Goal: Communication & Community: Answer question/provide support

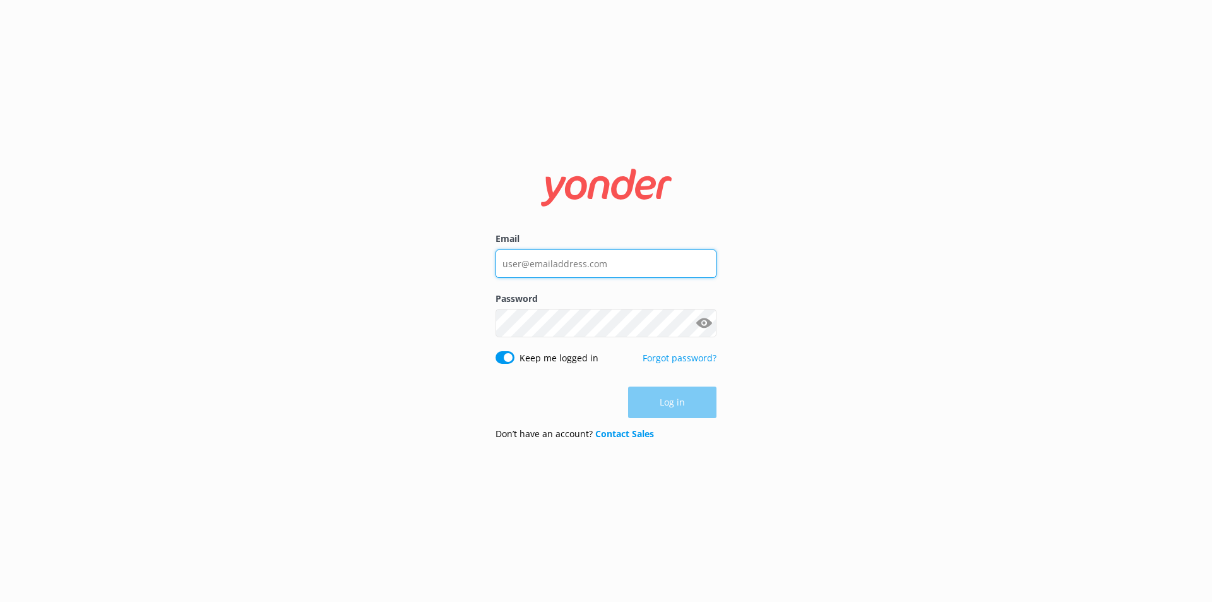
type input "[EMAIL_ADDRESS][DOMAIN_NAME]"
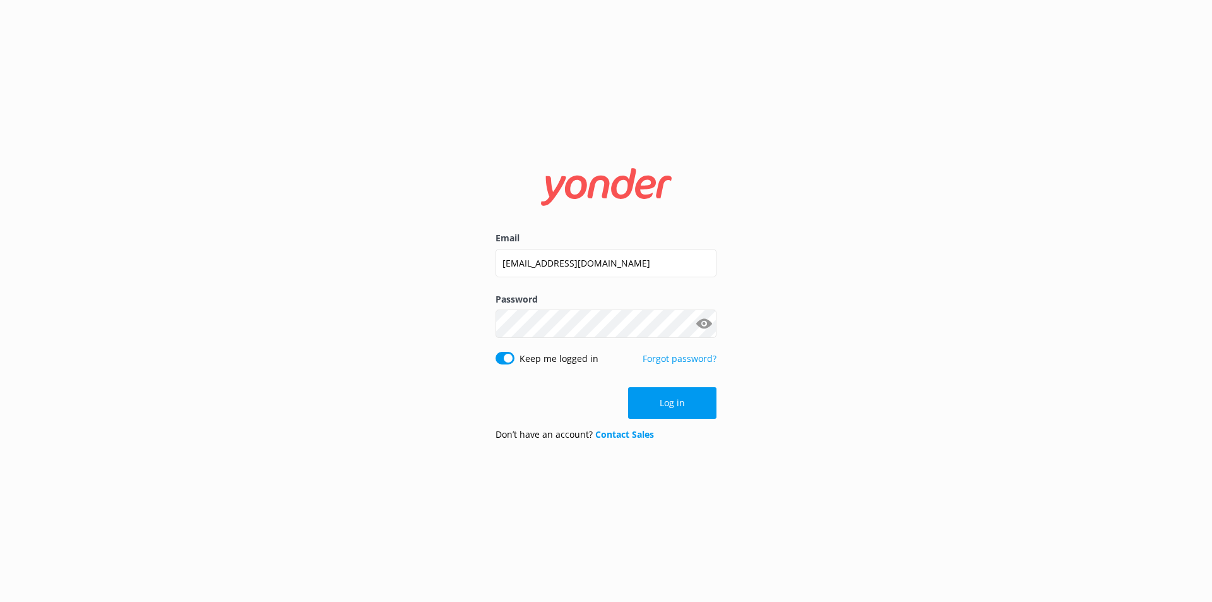
click at [679, 405] on div "Log in" at bounding box center [606, 403] width 221 height 32
click at [679, 405] on button "Log in" at bounding box center [672, 403] width 88 height 32
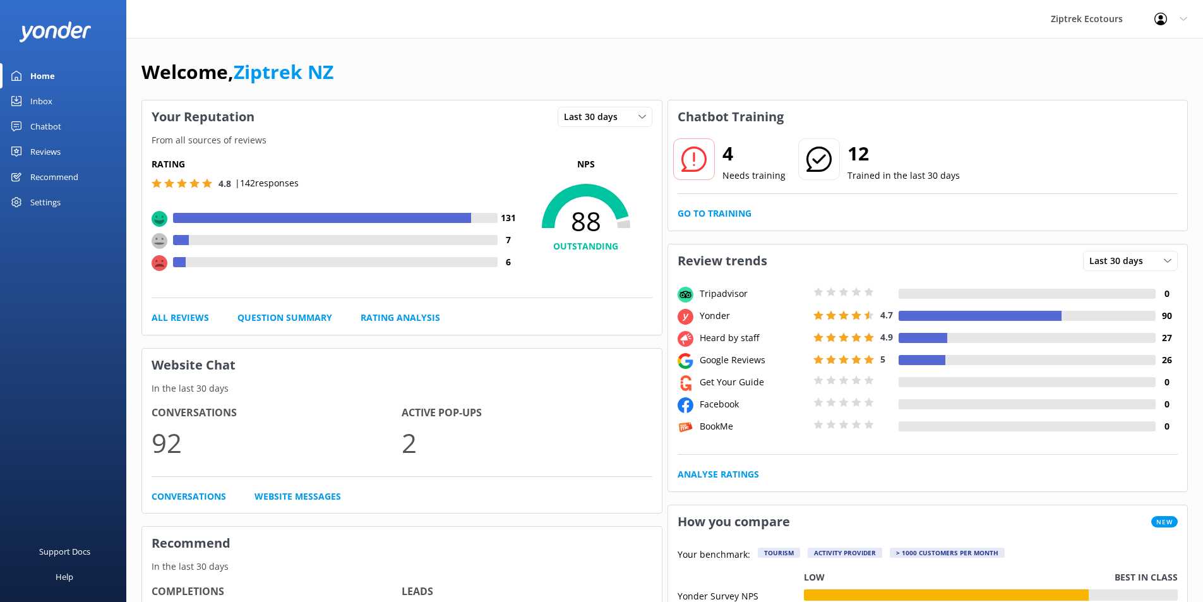
click at [64, 79] on link "Home" at bounding box center [63, 75] width 126 height 25
click at [45, 128] on div "Chatbot" at bounding box center [45, 126] width 31 height 25
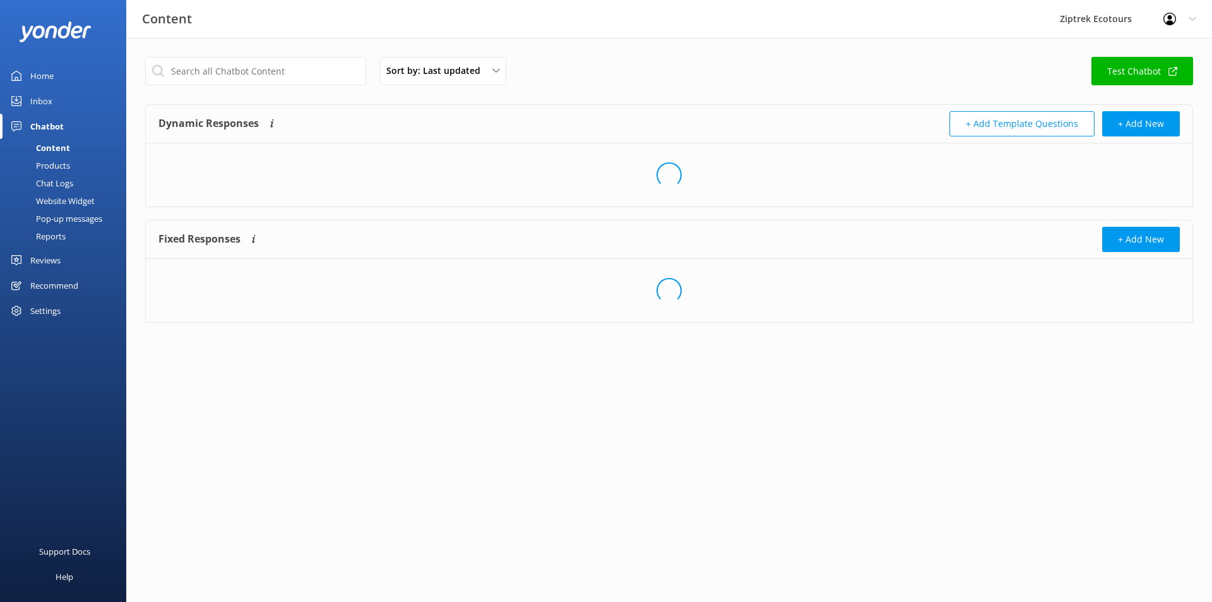
click at [44, 104] on div "Inbox" at bounding box center [41, 100] width 22 height 25
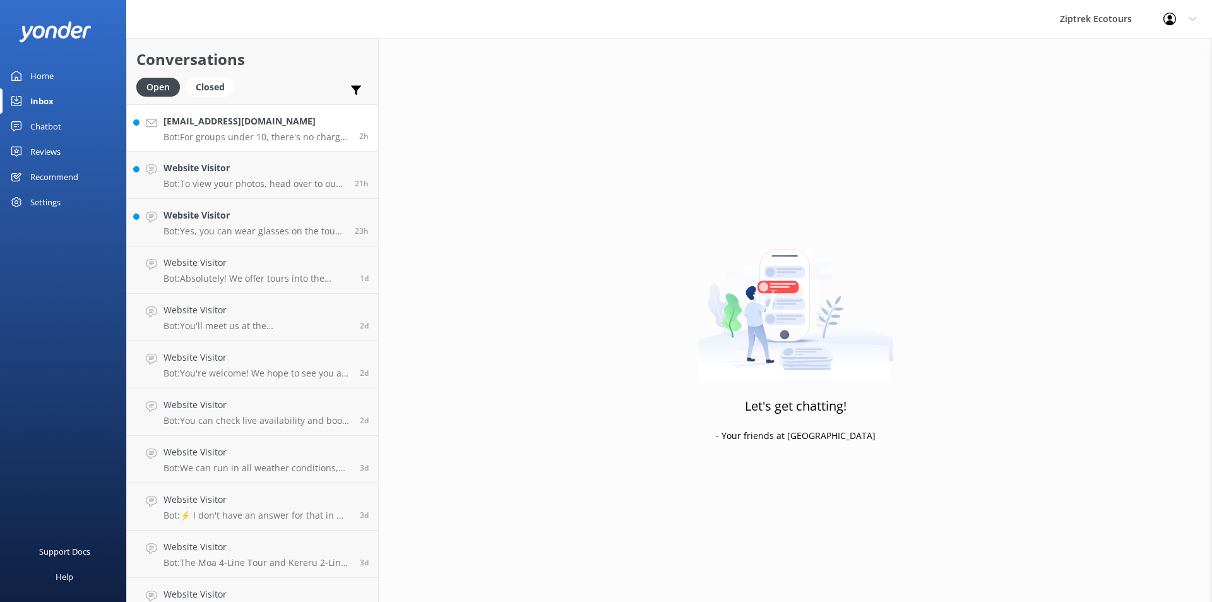
click at [225, 128] on h4 "[EMAIL_ADDRESS][DOMAIN_NAME]" at bounding box center [257, 121] width 186 height 14
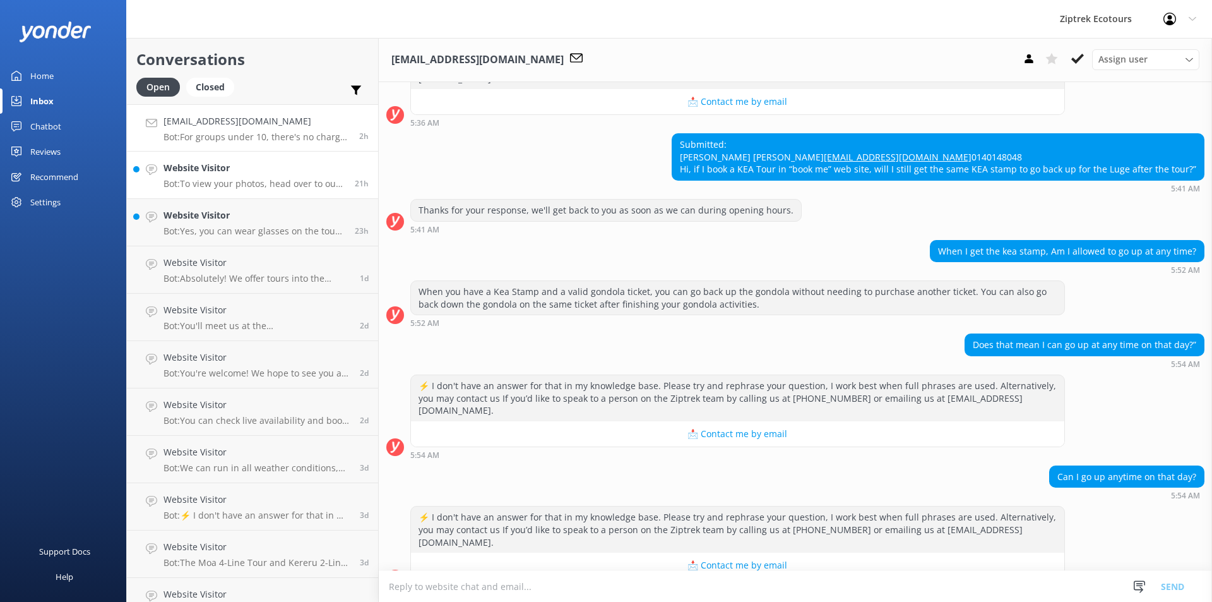
scroll to position [891, 0]
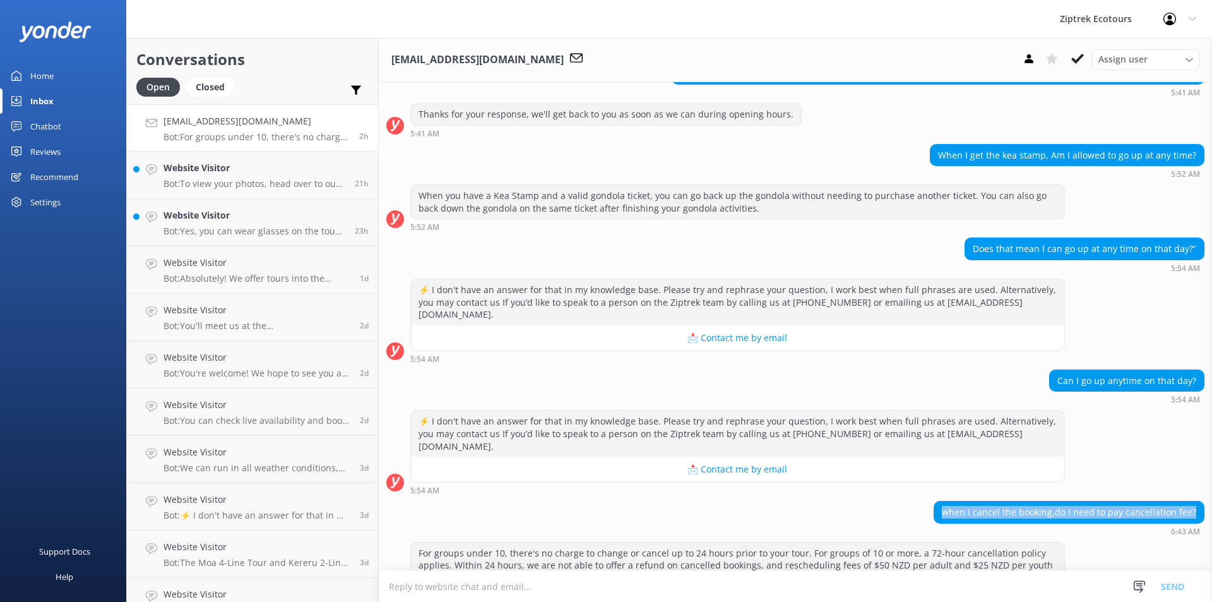
drag, startPoint x: 936, startPoint y: 470, endPoint x: 1197, endPoint y: 484, distance: 261.1
click at [1196, 501] on div "when I cancel the booking,do I need to pay cancellation fee? 6:43 AM" at bounding box center [795, 518] width 833 height 35
click at [1199, 501] on div "when I cancel the booking,do I need to pay cancellation fee? 6:43 AM" at bounding box center [795, 518] width 833 height 35
drag, startPoint x: 1199, startPoint y: 483, endPoint x: 952, endPoint y: 476, distance: 246.9
click at [952, 501] on div "when I cancel the booking,do I need to pay cancellation fee? 6:43 AM" at bounding box center [795, 518] width 833 height 35
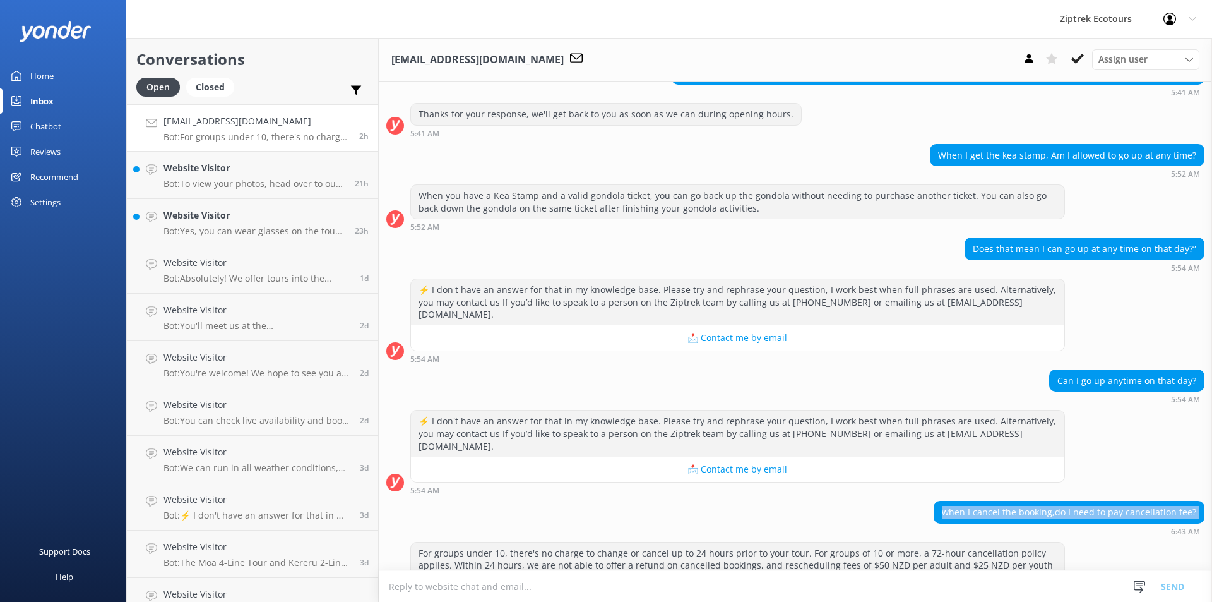
click at [910, 501] on div "when I cancel the booking,do I need to pay cancellation fee? 6:43 AM" at bounding box center [795, 518] width 833 height 35
click at [249, 172] on h4 "Website Visitor" at bounding box center [255, 168] width 182 height 14
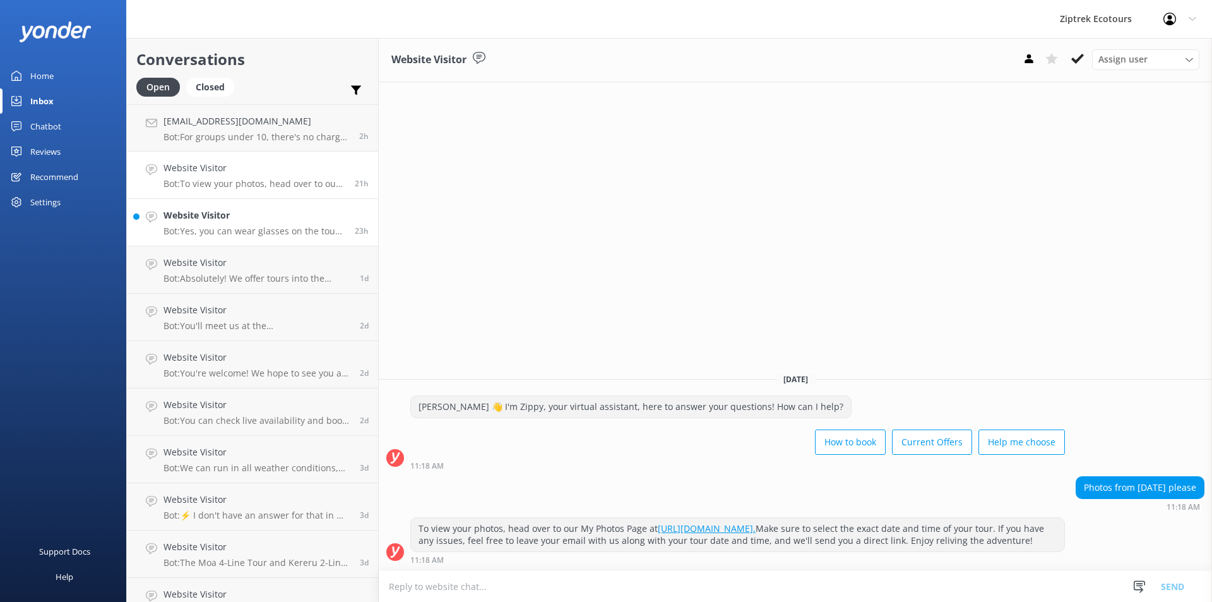
click at [245, 219] on h4 "Website Visitor" at bounding box center [255, 215] width 182 height 14
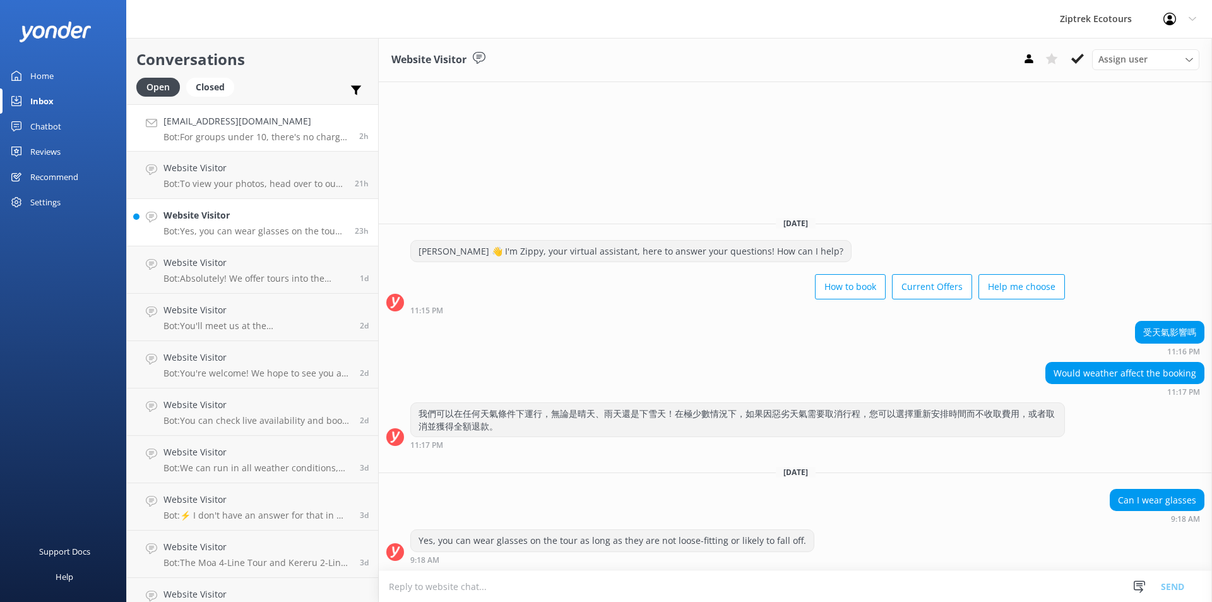
click at [238, 136] on p "Bot: For groups under 10, there's no charge to change or cancel up to 24 hours …" at bounding box center [257, 136] width 186 height 11
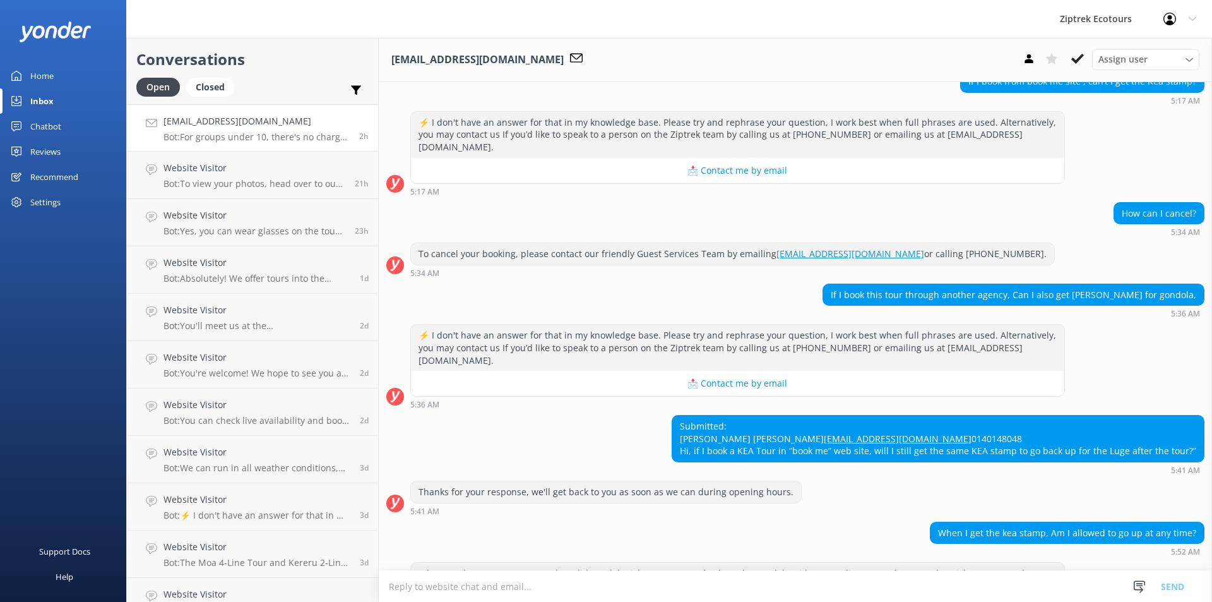
scroll to position [513, 0]
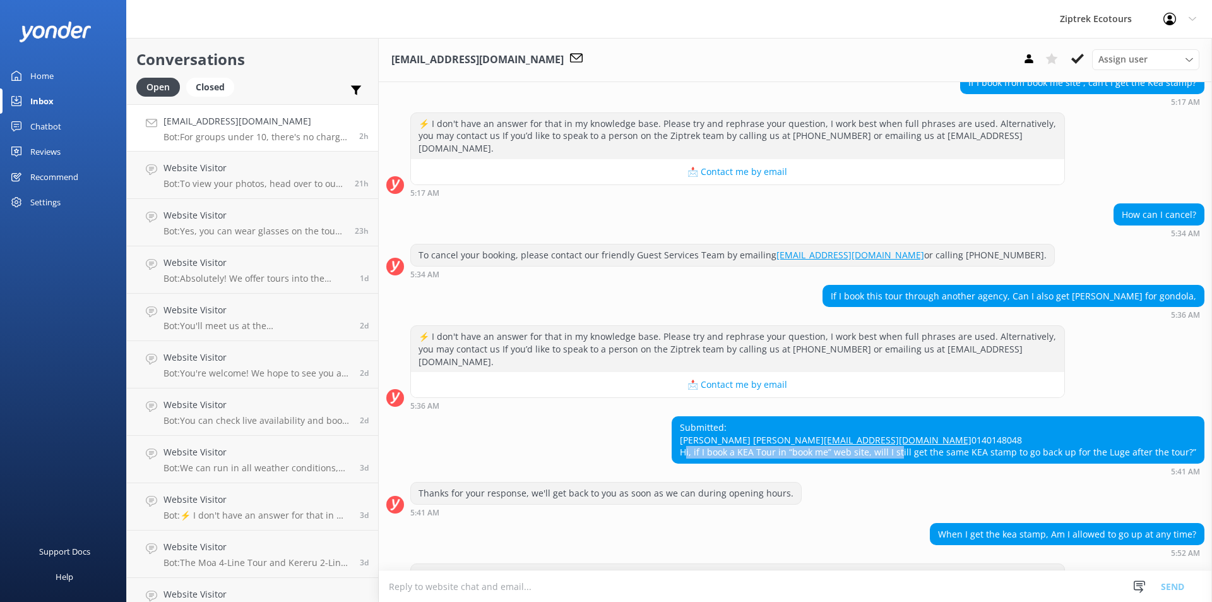
drag, startPoint x: 686, startPoint y: 443, endPoint x: 899, endPoint y: 439, distance: 212.8
click at [899, 439] on div "Submitted: [PERSON_NAME] [PERSON_NAME] [PERSON_NAME][EMAIL_ADDRESS][DOMAIN_NAME…" at bounding box center [938, 440] width 532 height 46
click at [898, 439] on div "Submitted: [PERSON_NAME] [PERSON_NAME] [PERSON_NAME][EMAIL_ADDRESS][DOMAIN_NAME…" at bounding box center [938, 440] width 532 height 46
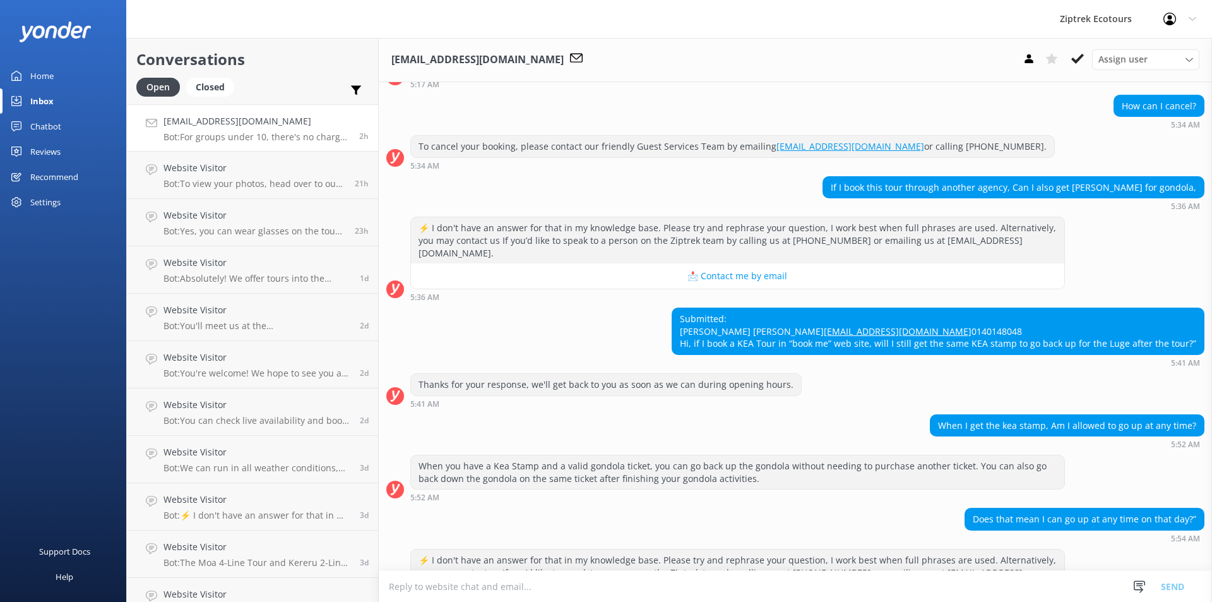
scroll to position [639, 0]
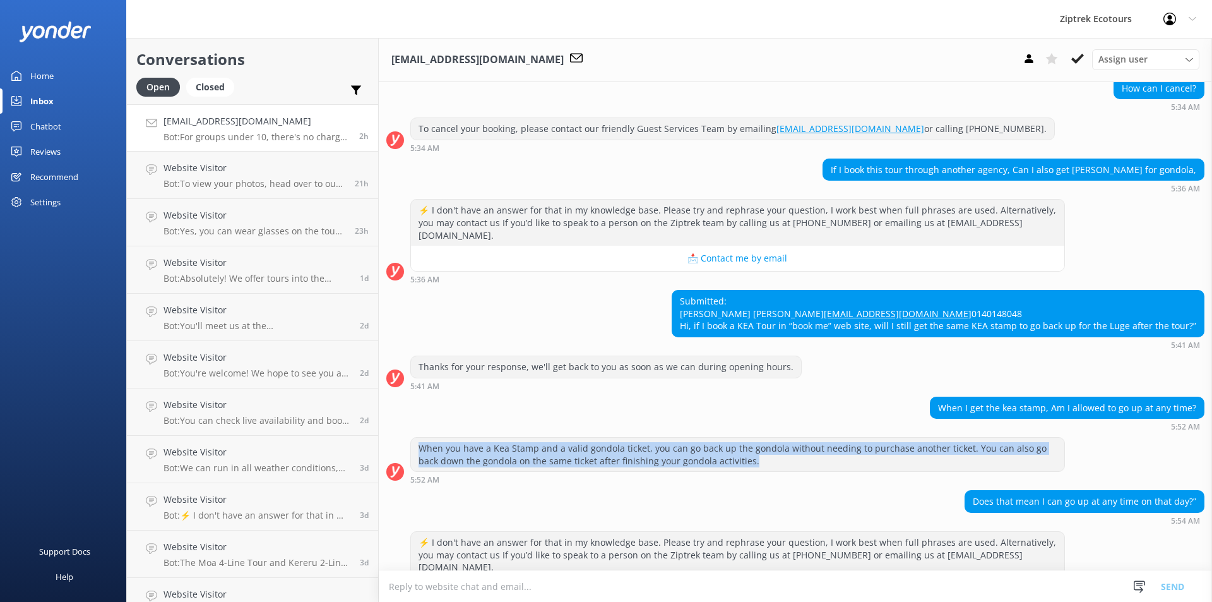
drag, startPoint x: 412, startPoint y: 437, endPoint x: 739, endPoint y: 452, distance: 327.4
click at [739, 453] on div "When you have a Kea Stamp and a valid gondola ticket, you can go back up the go…" at bounding box center [737, 453] width 653 height 33
click at [740, 451] on div "When you have a Kea Stamp and a valid gondola ticket, you can go back up the go…" at bounding box center [737, 453] width 653 height 33
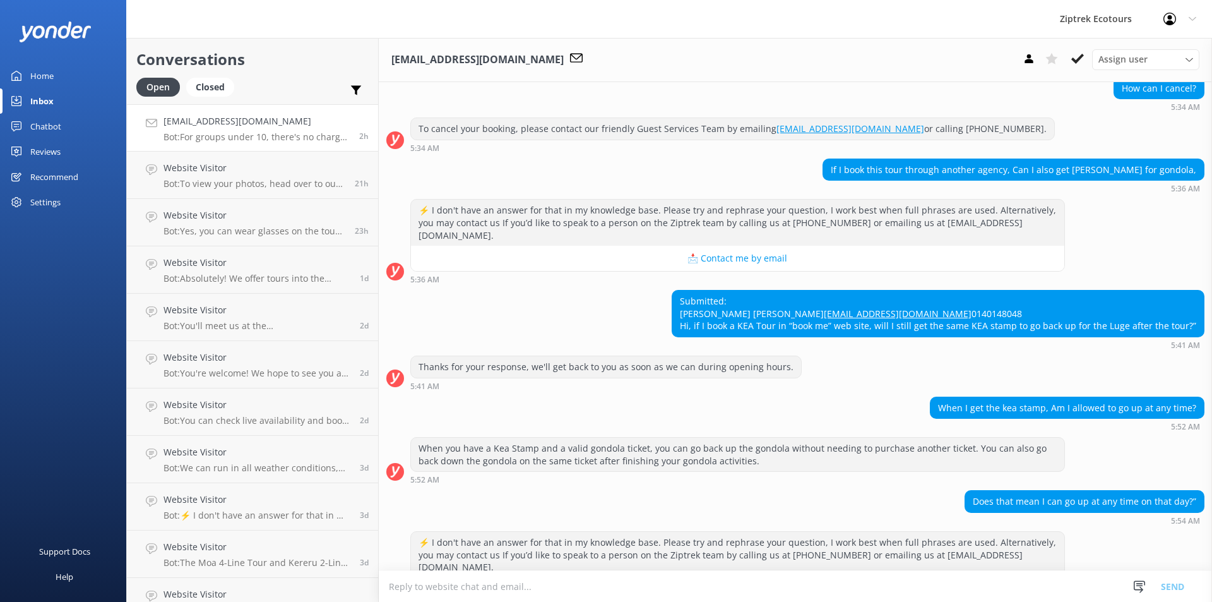
click at [590, 402] on div "When I get the kea stamp, Am I allowed to go up at any time? 5:52 AM" at bounding box center [795, 413] width 833 height 35
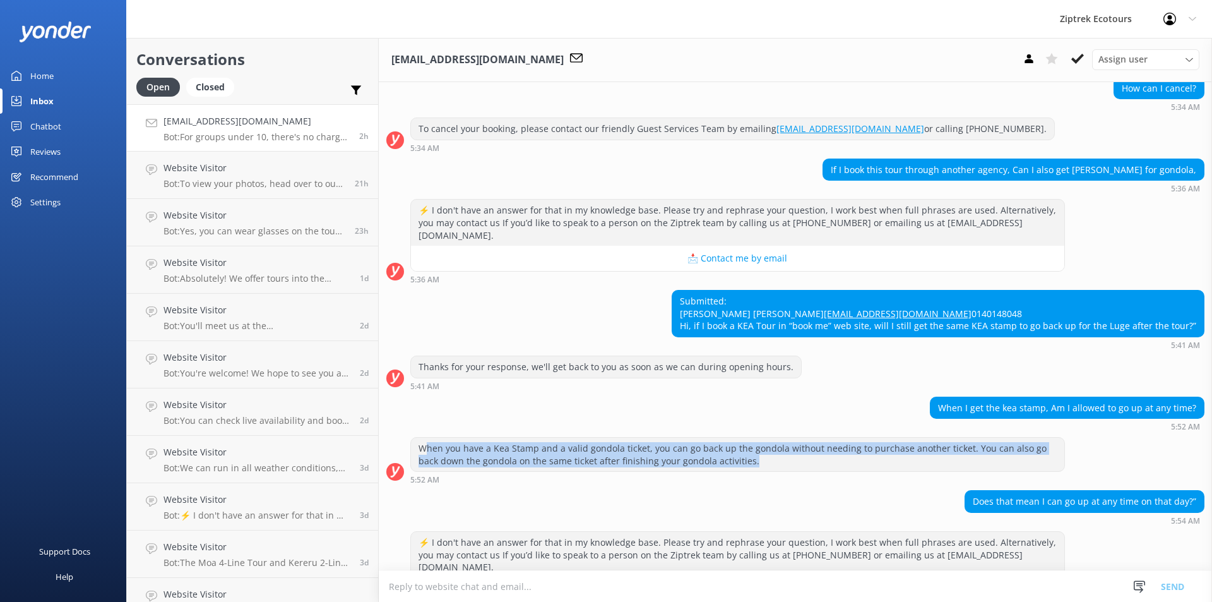
drag, startPoint x: 429, startPoint y: 431, endPoint x: 737, endPoint y: 451, distance: 308.7
click at [737, 451] on div "When you have a Kea Stamp and a valid gondola ticket, you can go back up the go…" at bounding box center [737, 453] width 653 height 33
drag, startPoint x: 737, startPoint y: 451, endPoint x: 390, endPoint y: 436, distance: 348.2
click at [390, 437] on div "When you have a Kea Stamp and a valid gondola ticket, you can go back up the go…" at bounding box center [795, 460] width 833 height 47
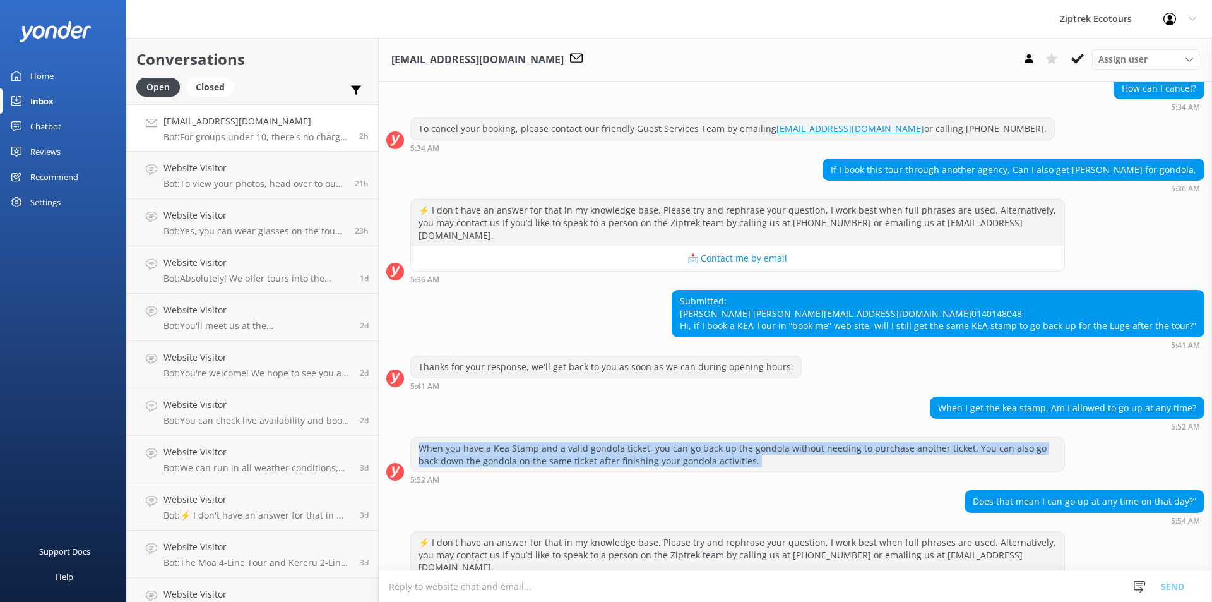
click at [432, 437] on div "When you have a Kea Stamp and a valid gondola ticket, you can go back up the go…" at bounding box center [737, 453] width 653 height 33
drag, startPoint x: 423, startPoint y: 435, endPoint x: 747, endPoint y: 453, distance: 325.0
click at [747, 453] on div "When you have a Kea Stamp and a valid gondola ticket, you can go back up the go…" at bounding box center [737, 453] width 653 height 33
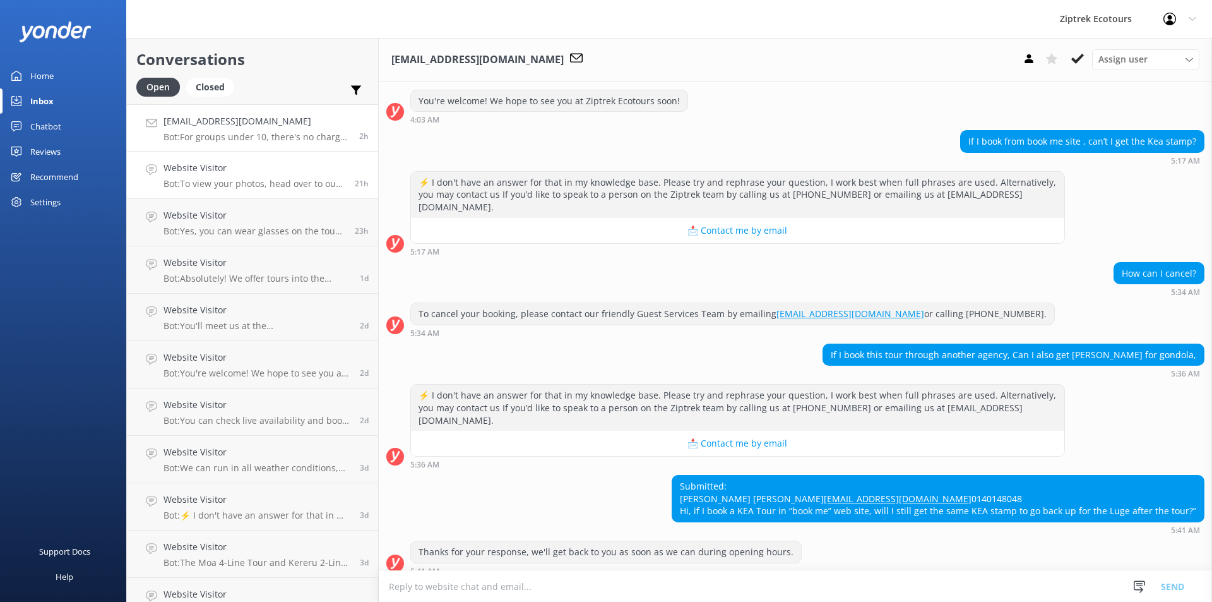
scroll to position [386, 0]
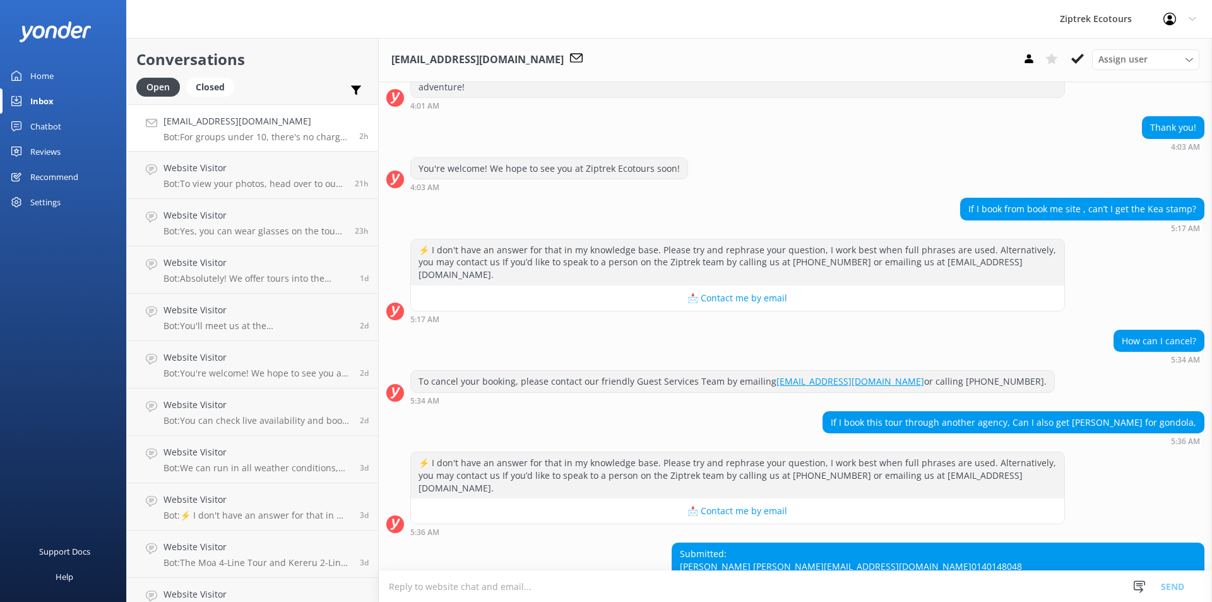
click at [222, 127] on h4 "[EMAIL_ADDRESS][DOMAIN_NAME]" at bounding box center [257, 121] width 186 height 14
click at [232, 165] on h4 "Website Visitor" at bounding box center [255, 168] width 182 height 14
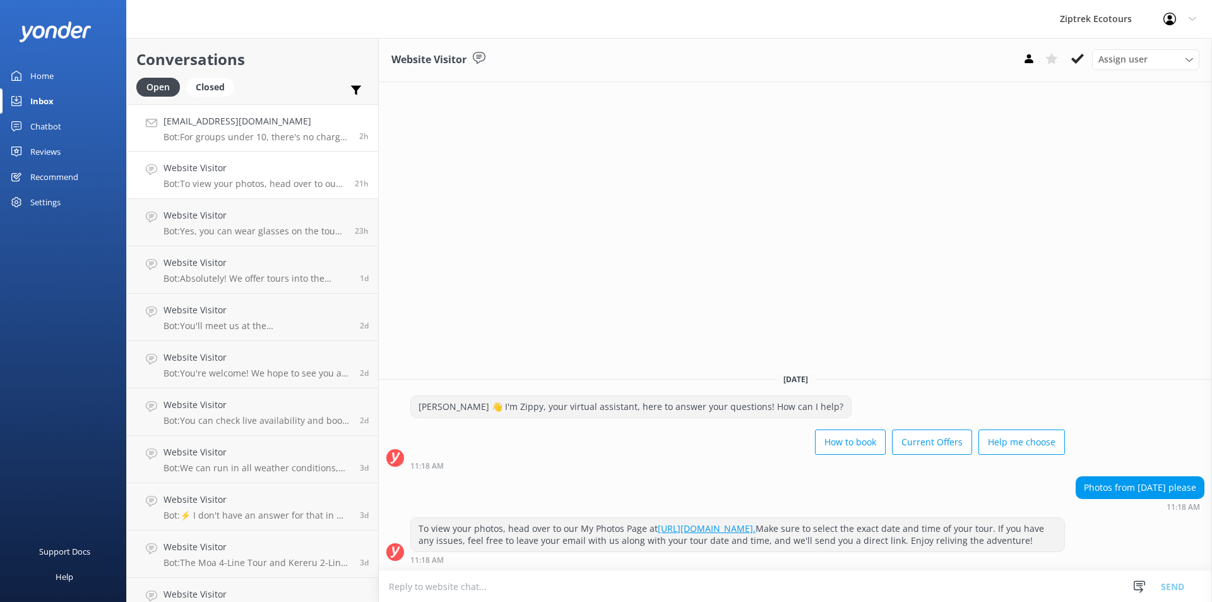
click at [232, 131] on p "Bot: For groups under 10, there's no charge to change or cancel up to 24 hours …" at bounding box center [257, 136] width 186 height 11
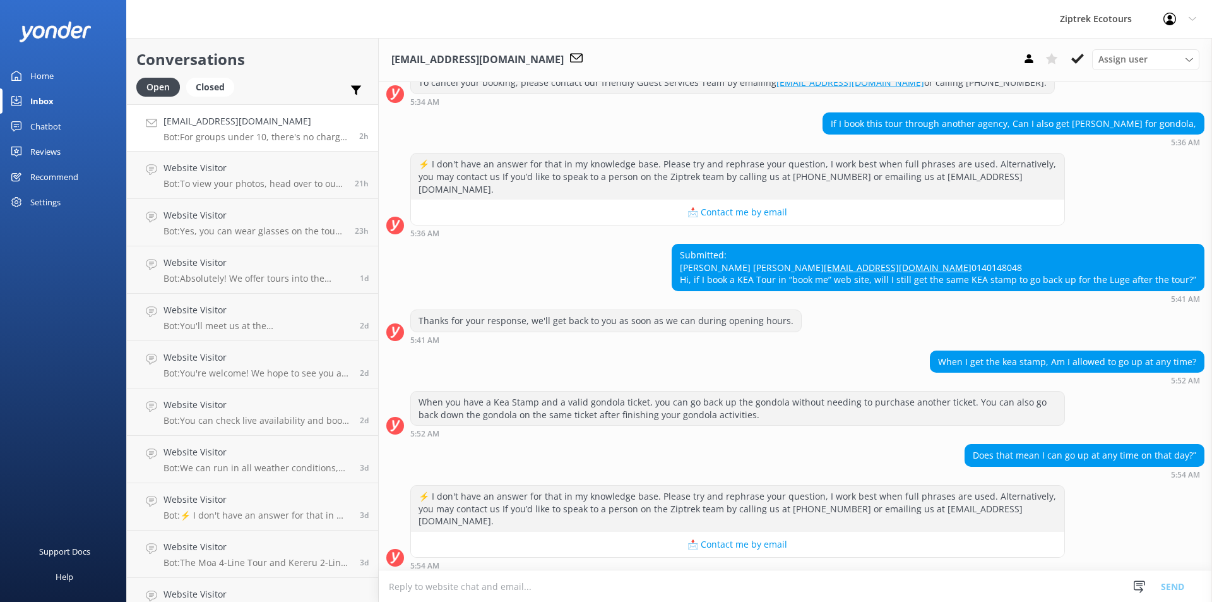
scroll to position [639, 0]
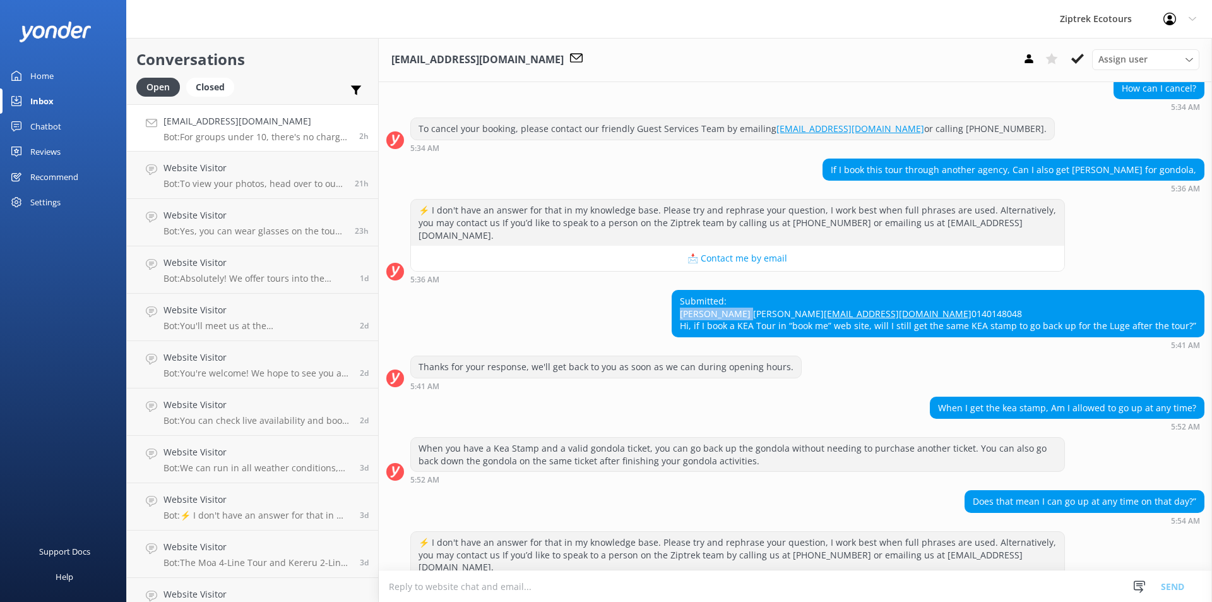
drag, startPoint x: 766, startPoint y: 273, endPoint x: 679, endPoint y: 275, distance: 86.5
click at [679, 290] on div "Submitted: [PERSON_NAME] [PERSON_NAME] [PERSON_NAME][EMAIL_ADDRESS][DOMAIN_NAME…" at bounding box center [938, 313] width 532 height 46
drag, startPoint x: 679, startPoint y: 275, endPoint x: 780, endPoint y: 277, distance: 101.0
click at [780, 290] on div "Submitted: [PERSON_NAME] [PERSON_NAME] [PERSON_NAME][EMAIL_ADDRESS][DOMAIN_NAME…" at bounding box center [938, 313] width 532 height 46
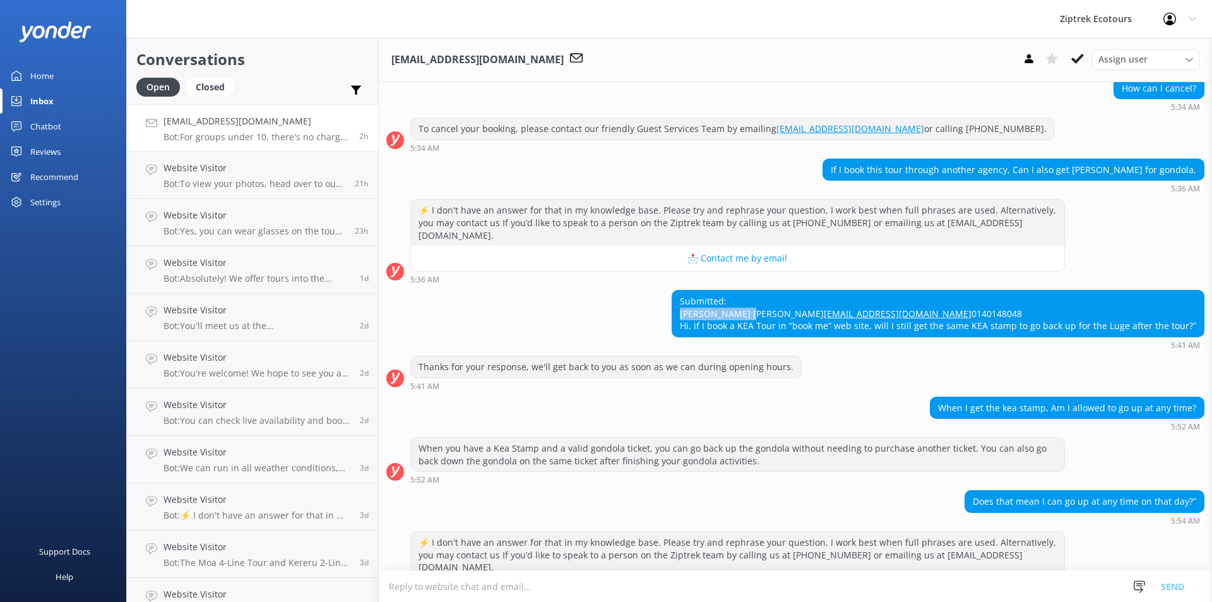
click at [780, 290] on div "Submitted: [PERSON_NAME] [PERSON_NAME] [PERSON_NAME][EMAIL_ADDRESS][DOMAIN_NAME…" at bounding box center [938, 313] width 532 height 46
drag, startPoint x: 780, startPoint y: 277, endPoint x: 677, endPoint y: 278, distance: 102.9
click at [677, 290] on div "Submitted: [PERSON_NAME] [PERSON_NAME] [PERSON_NAME][EMAIL_ADDRESS][DOMAIN_NAME…" at bounding box center [795, 319] width 833 height 59
drag, startPoint x: 795, startPoint y: 277, endPoint x: 683, endPoint y: 278, distance: 111.7
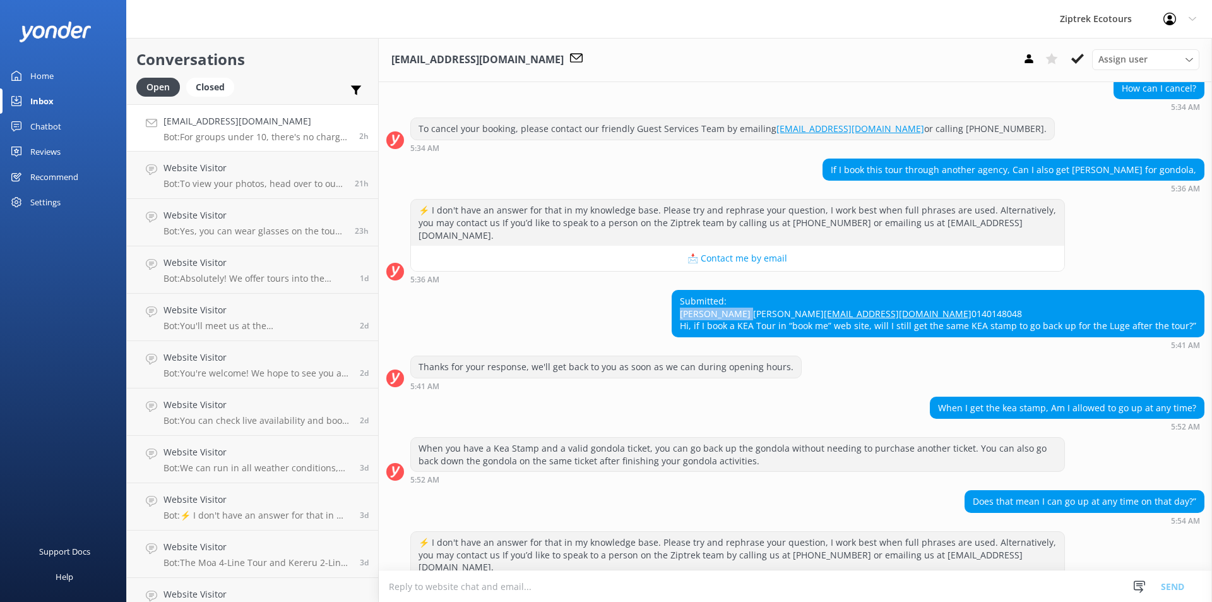
click at [683, 290] on div "Submitted: [PERSON_NAME] [PERSON_NAME] [PERSON_NAME][EMAIL_ADDRESS][DOMAIN_NAME…" at bounding box center [938, 313] width 532 height 46
drag, startPoint x: 683, startPoint y: 278, endPoint x: 744, endPoint y: 278, distance: 61.2
click at [744, 290] on div "Submitted: [PERSON_NAME] [PERSON_NAME] [PERSON_NAME][EMAIL_ADDRESS][DOMAIN_NAME…" at bounding box center [938, 313] width 532 height 46
